Goal: Transaction & Acquisition: Purchase product/service

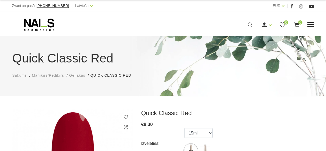
click at [32, 18] on icon at bounding box center [39, 24] width 54 height 13
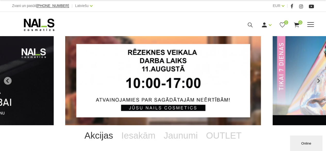
click at [309, 24] on span at bounding box center [310, 24] width 7 height 1
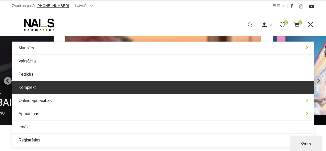
scroll to position [26, 0]
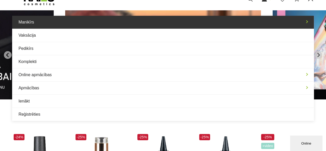
click at [309, 23] on link "Manikīrs" at bounding box center [163, 22] width 302 height 13
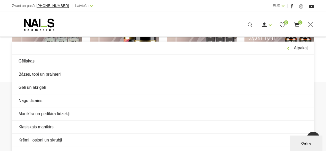
scroll to position [429, 0]
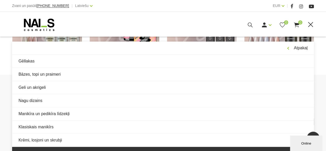
click at [52, 149] on link "Aksesuāri, piederumi" at bounding box center [163, 153] width 302 height 13
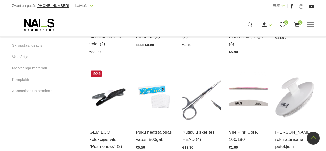
scroll to position [180, 0]
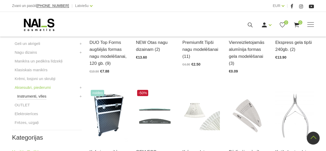
click at [37, 96] on link "Instrumenti, vīles" at bounding box center [31, 96] width 29 height 6
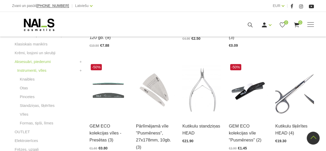
scroll to position [232, 0]
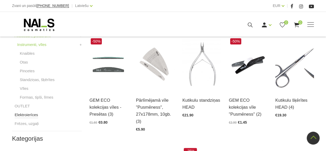
click at [20, 116] on link "Elektroierīces" at bounding box center [26, 115] width 23 height 6
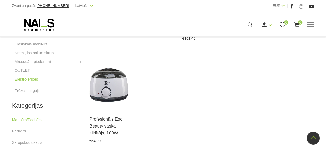
scroll to position [129, 0]
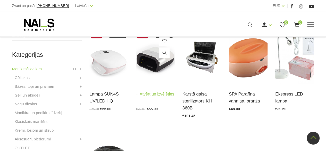
click at [157, 64] on img at bounding box center [155, 57] width 39 height 53
